Goal: Manage account settings

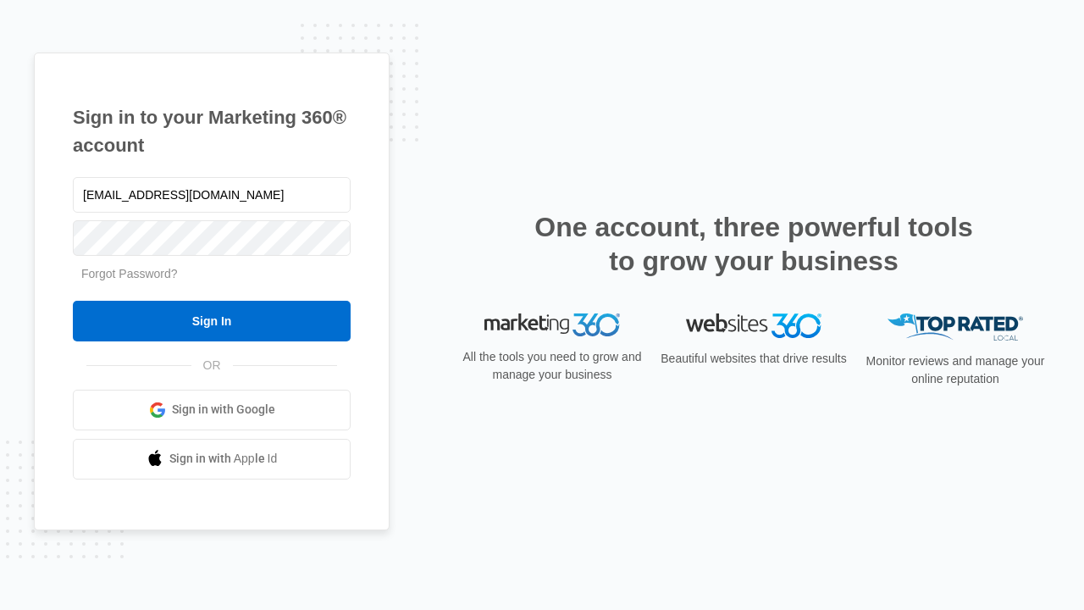
type input "[EMAIL_ADDRESS][DOMAIN_NAME]"
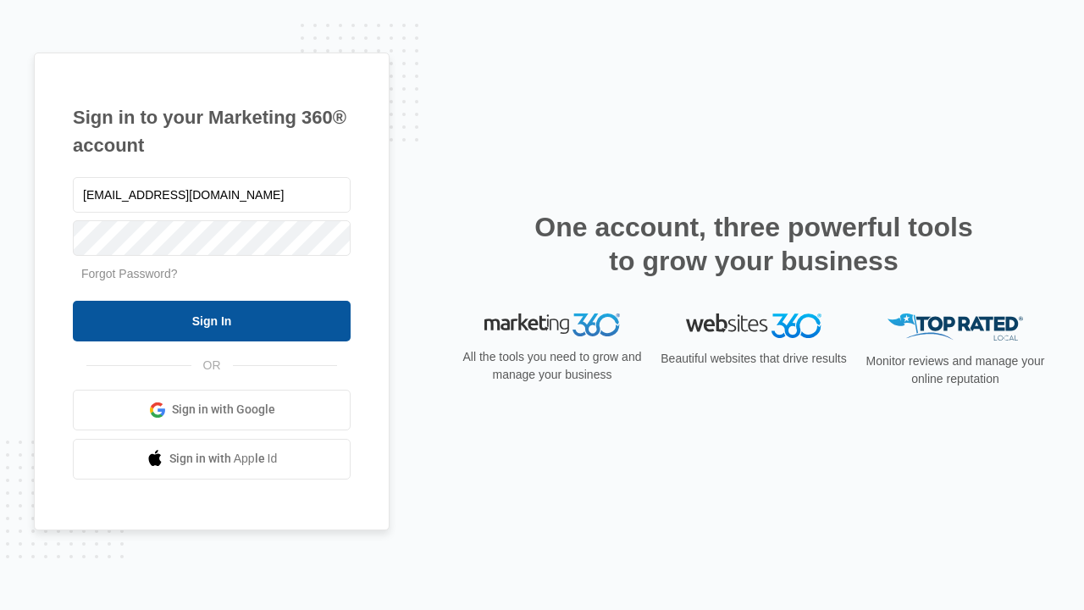
click at [212, 320] on input "Sign In" at bounding box center [212, 321] width 278 height 41
